Goal: Task Accomplishment & Management: Use online tool/utility

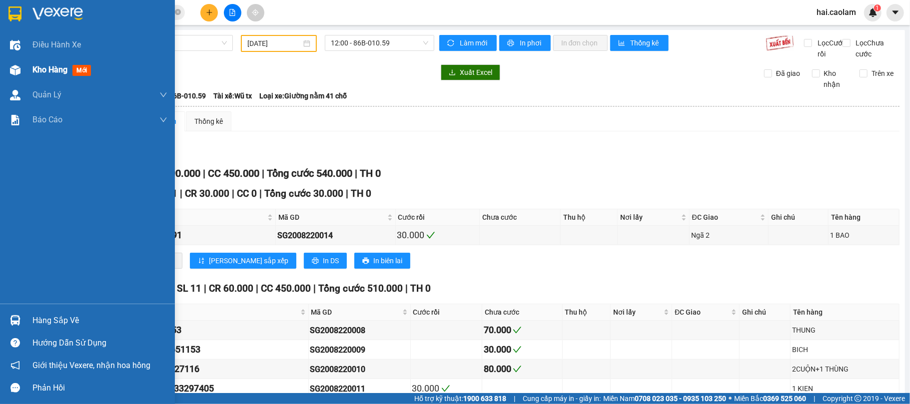
click at [16, 74] on img at bounding box center [15, 70] width 10 height 10
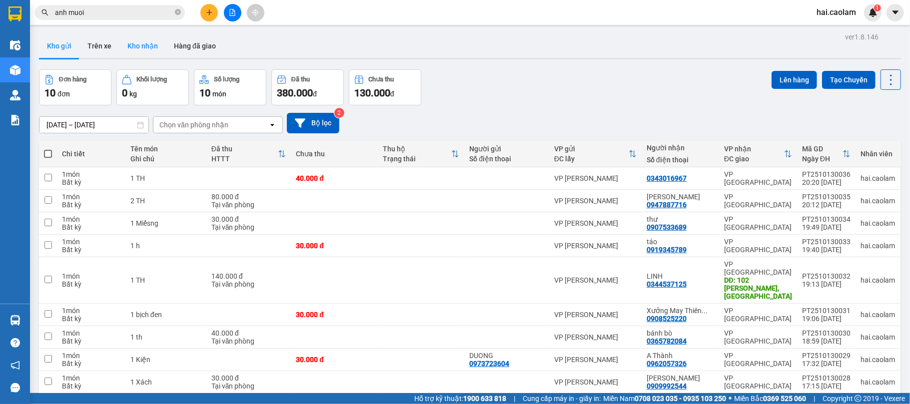
click at [134, 40] on button "Kho nhận" at bounding box center [142, 46] width 46 height 24
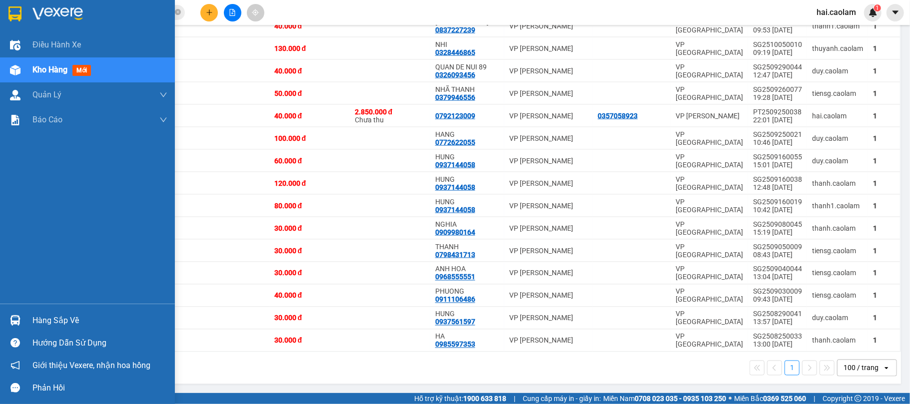
scroll to position [663, 0]
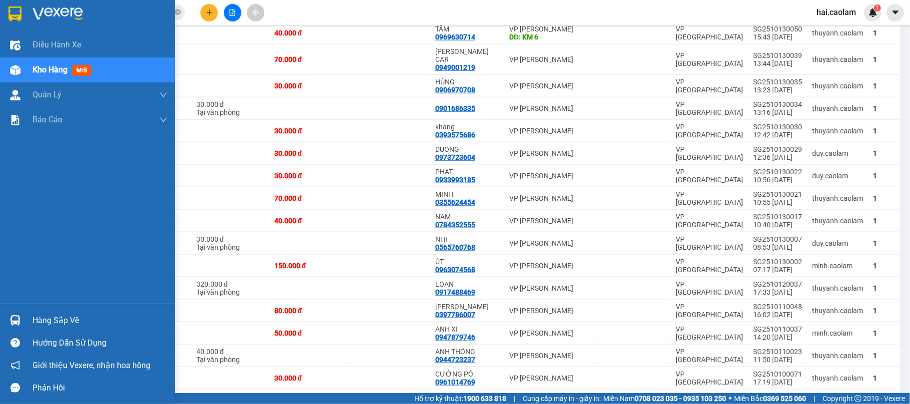
click at [84, 64] on div "Kho hàng mới" at bounding box center [63, 69] width 62 height 12
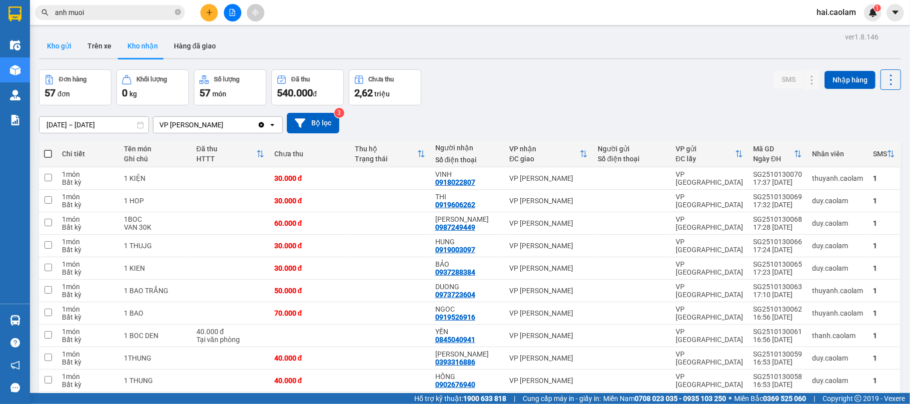
click at [67, 52] on button "Kho gửi" at bounding box center [59, 46] width 40 height 24
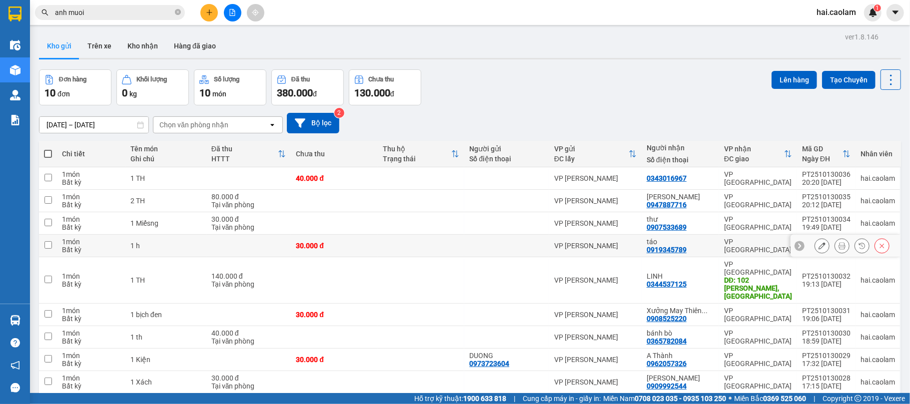
scroll to position [50, 0]
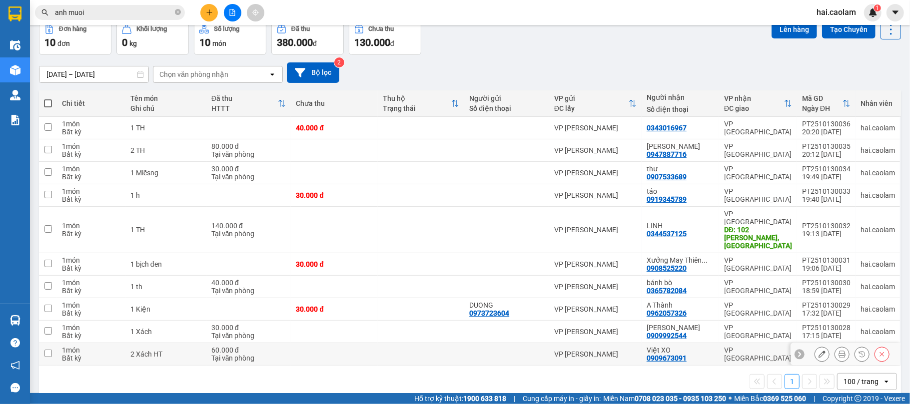
click at [310, 343] on td at bounding box center [334, 354] width 86 height 22
checkbox input "true"
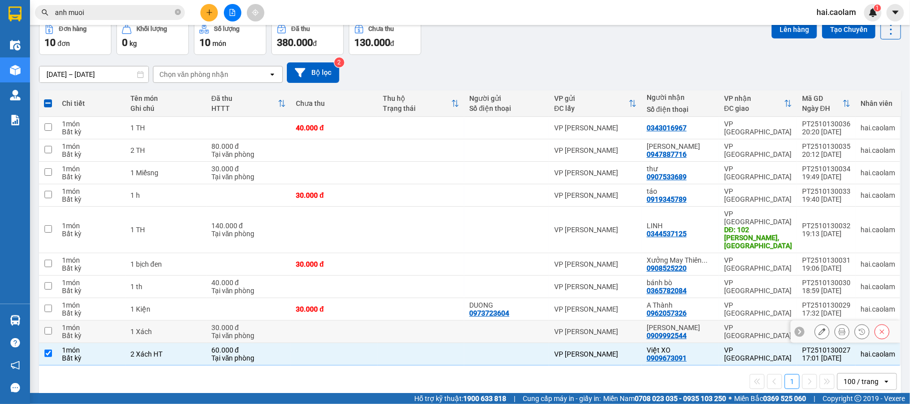
click at [315, 322] on td at bounding box center [334, 332] width 86 height 22
checkbox input "true"
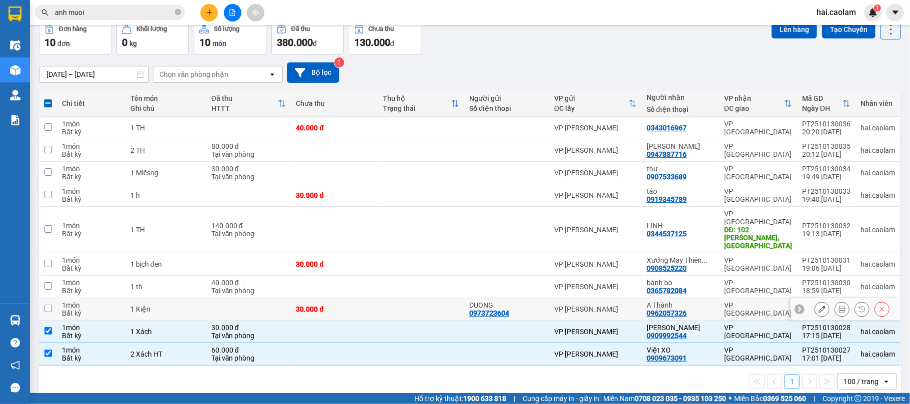
click at [362, 305] on div "30.000 đ" at bounding box center [334, 309] width 76 height 8
checkbox input "true"
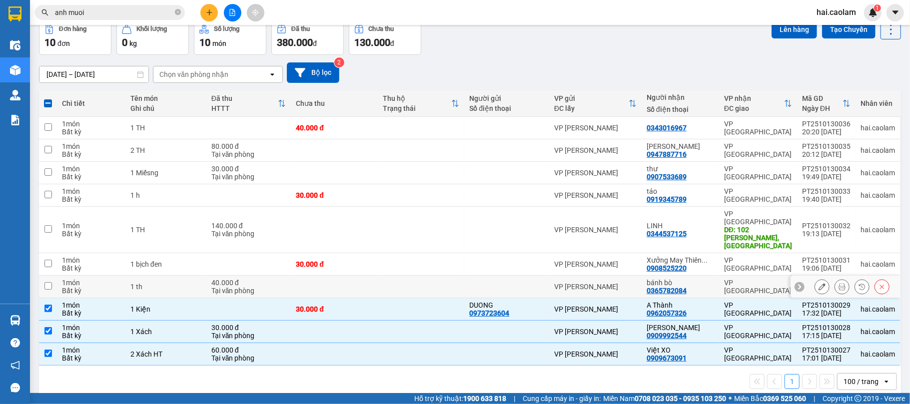
click at [384, 276] on td at bounding box center [421, 287] width 86 height 22
checkbox input "true"
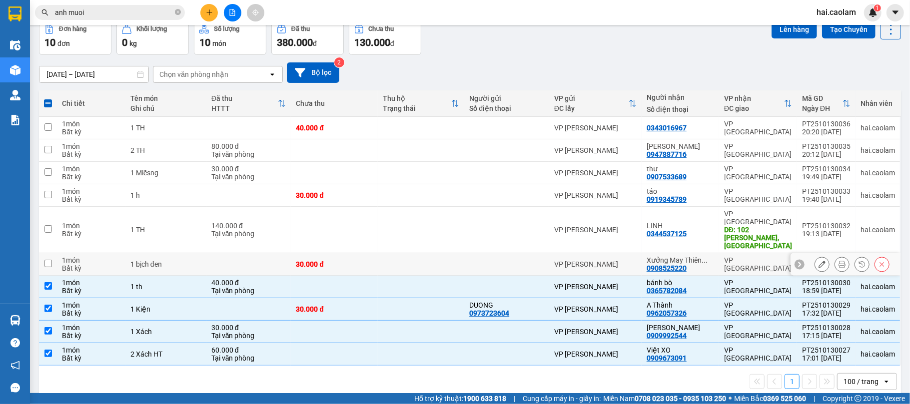
click at [402, 253] on td at bounding box center [421, 264] width 86 height 22
checkbox input "true"
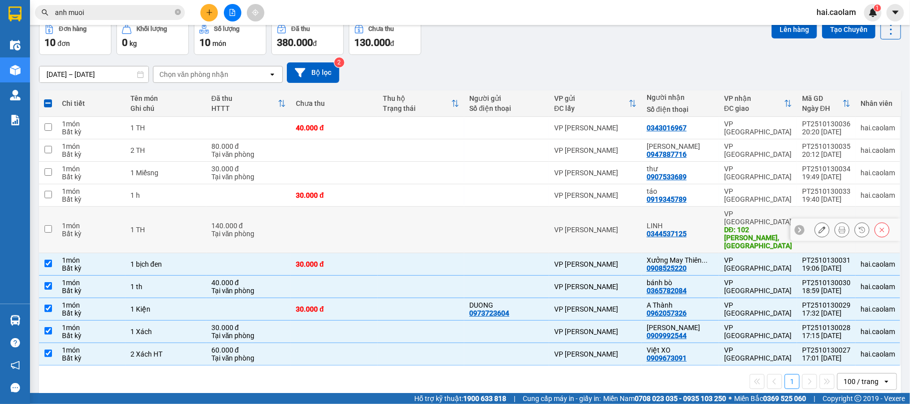
click at [410, 229] on td at bounding box center [421, 230] width 86 height 46
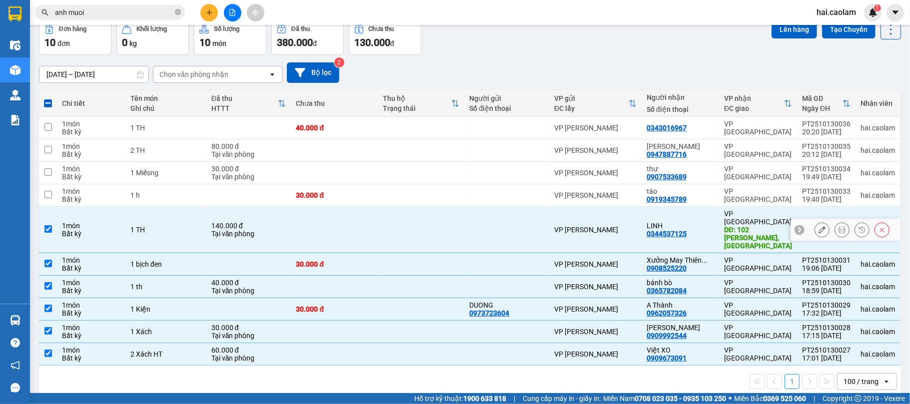
checkbox input "true"
click at [389, 200] on td at bounding box center [421, 195] width 86 height 22
checkbox input "true"
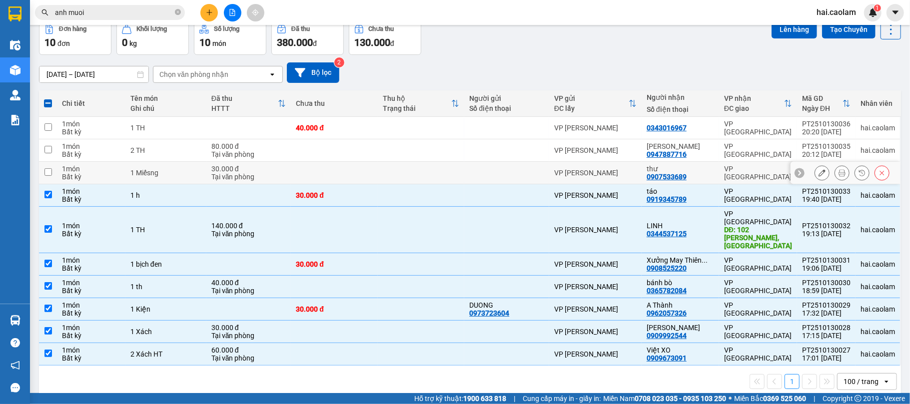
click at [394, 172] on td at bounding box center [421, 173] width 86 height 22
checkbox input "true"
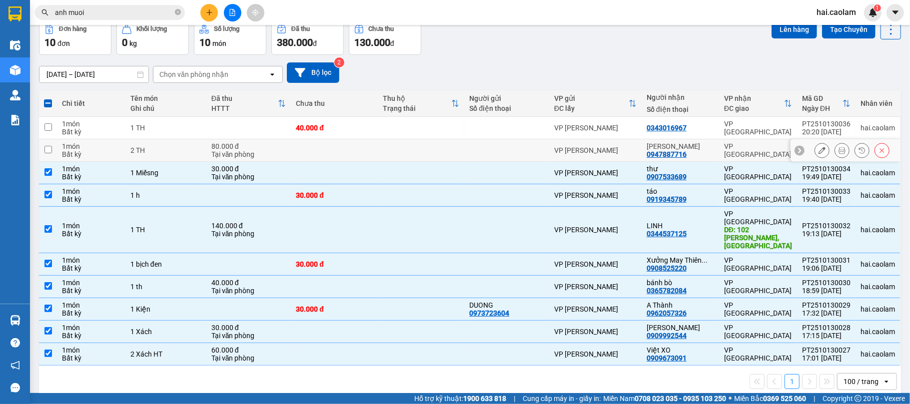
click at [401, 155] on td at bounding box center [421, 150] width 86 height 22
checkbox input "true"
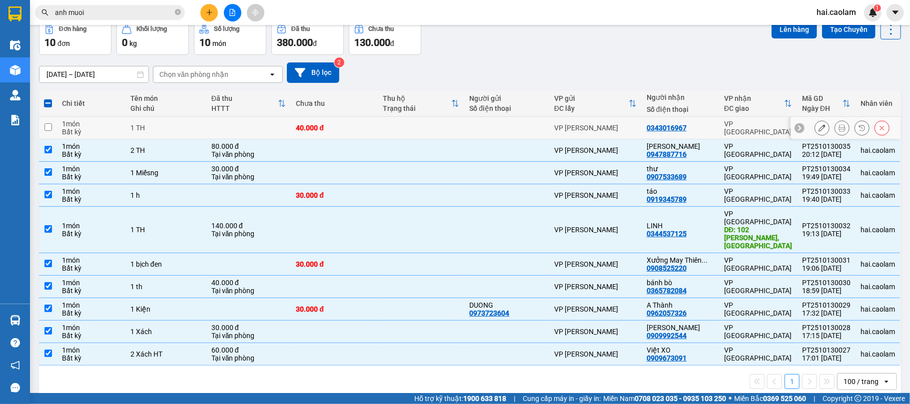
click at [417, 118] on td at bounding box center [421, 128] width 86 height 22
checkbox input "true"
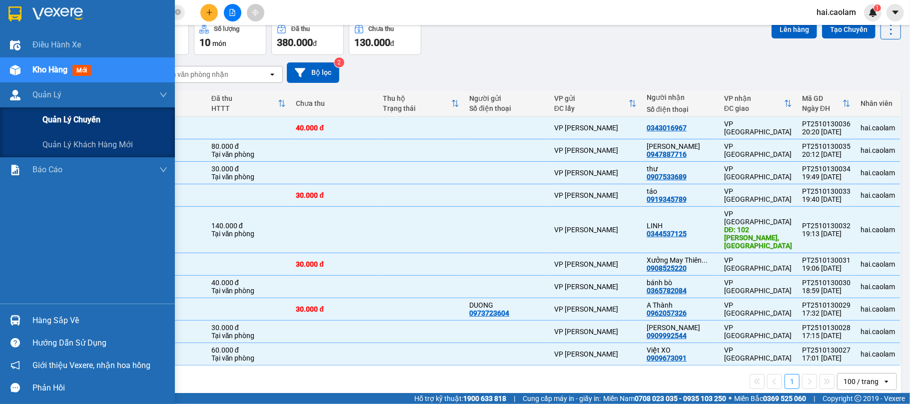
scroll to position [0, 0]
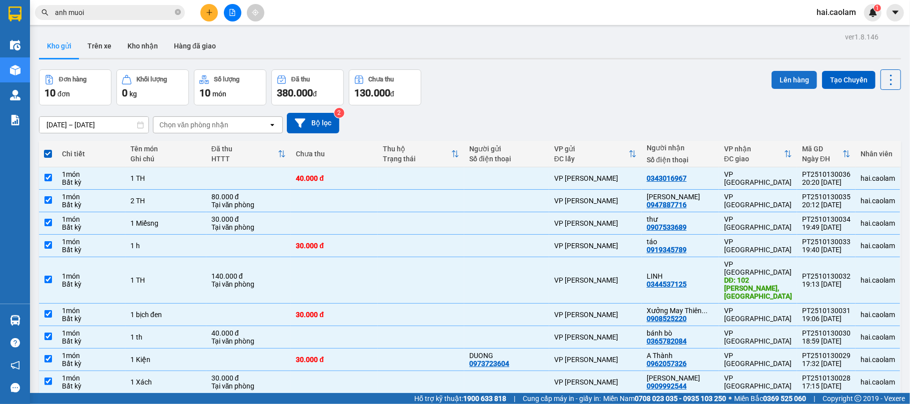
click at [788, 80] on button "Lên hàng" at bounding box center [793, 80] width 45 height 18
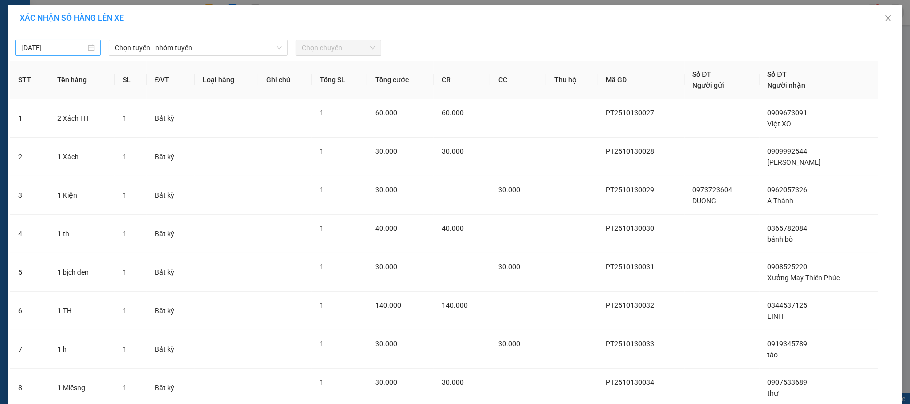
click at [62, 44] on body "Kết quả tìm kiếm ( 35 ) Bộ lọc Mã ĐH Trạng thái Món hàng Thu hộ Tổng cước Chưa …" at bounding box center [455, 202] width 910 height 404
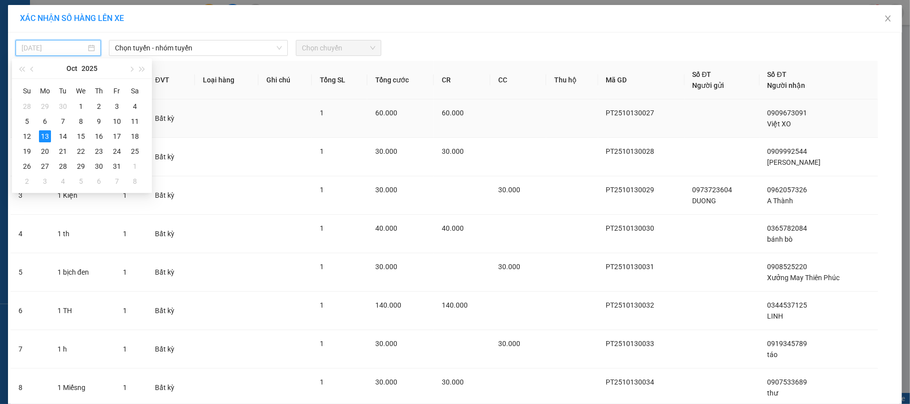
click at [69, 136] on td "14" at bounding box center [63, 136] width 18 height 15
type input "[DATE]"
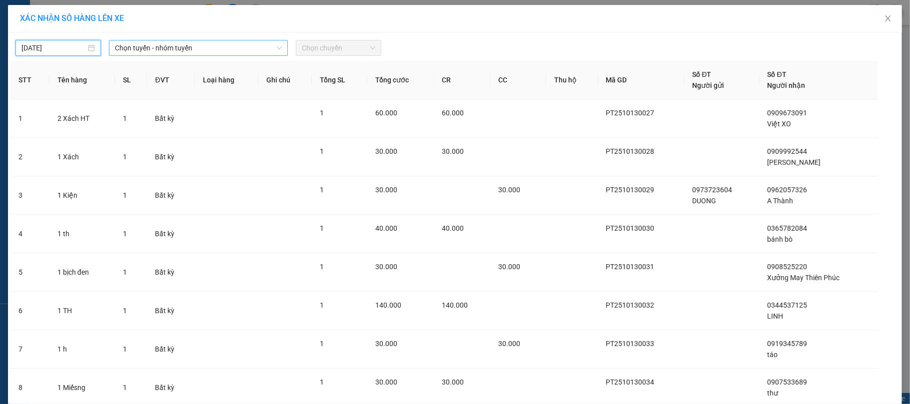
click at [151, 42] on span "Chọn tuyến - nhóm tuyến" at bounding box center [198, 47] width 167 height 15
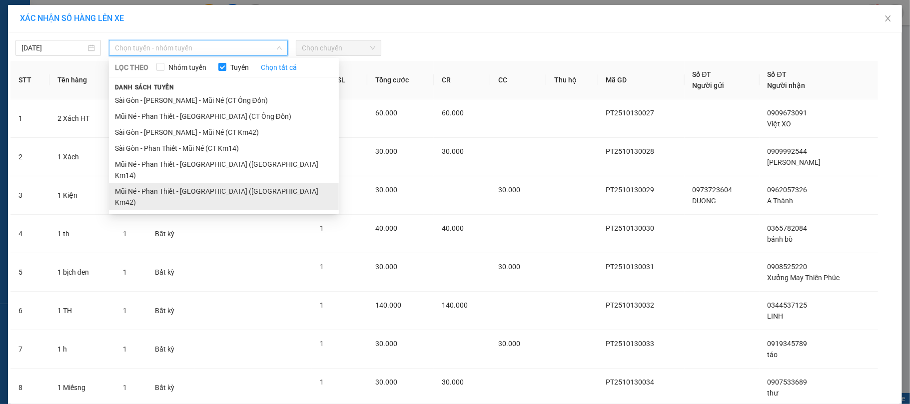
click at [200, 183] on li "Mũi Né - Phan Thiết - [GEOGRAPHIC_DATA] ([GEOGRAPHIC_DATA] Km42)" at bounding box center [224, 196] width 230 height 27
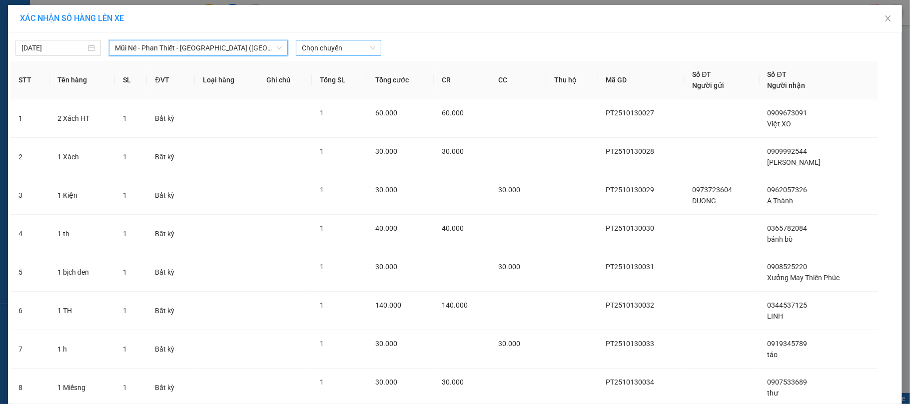
click at [324, 45] on span "Chọn chuyến" at bounding box center [338, 47] width 73 height 15
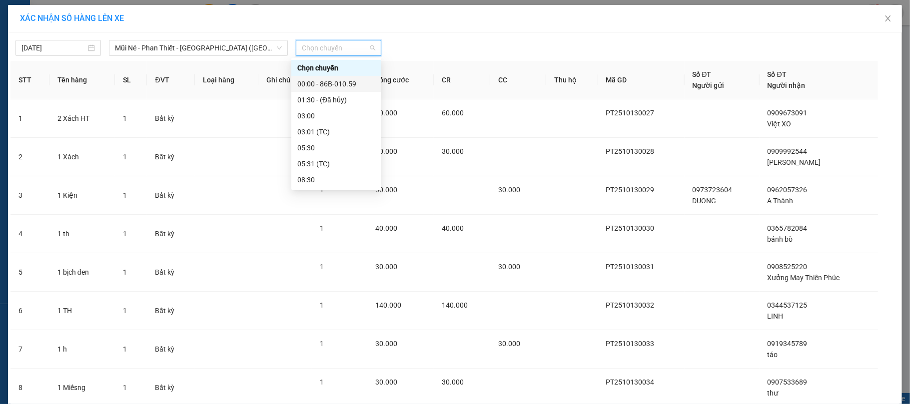
click at [340, 82] on div "00:00 - 86B-010.59" at bounding box center [336, 83] width 78 height 11
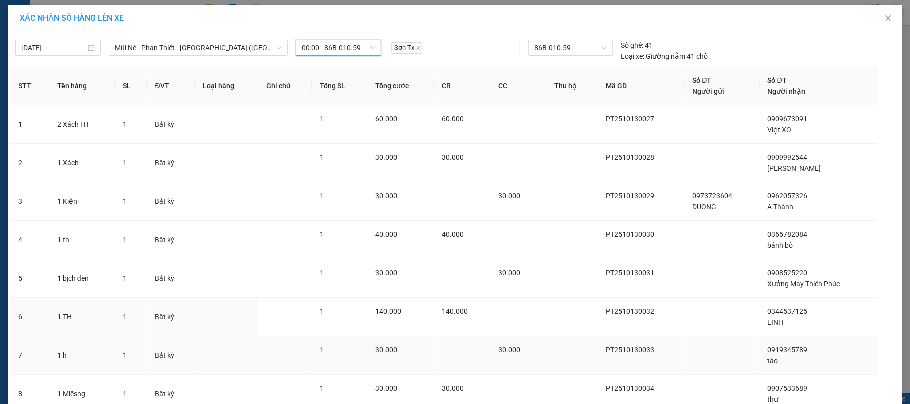
scroll to position [150, 0]
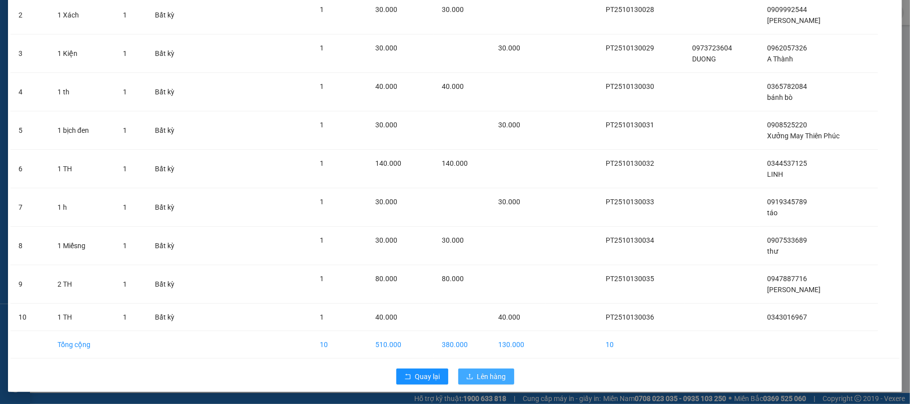
click at [482, 369] on button "Lên hàng" at bounding box center [486, 377] width 56 height 16
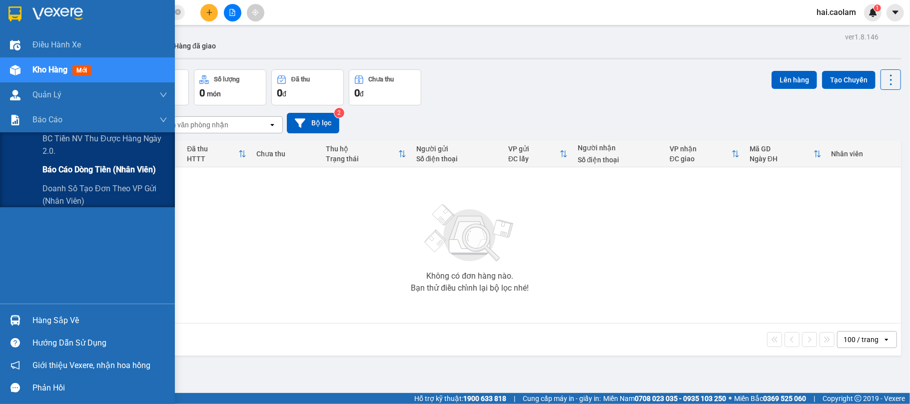
click at [84, 169] on span "Báo cáo dòng tiền (nhân viên)" at bounding box center [98, 169] width 113 height 12
